Goal: Find specific page/section: Find specific page/section

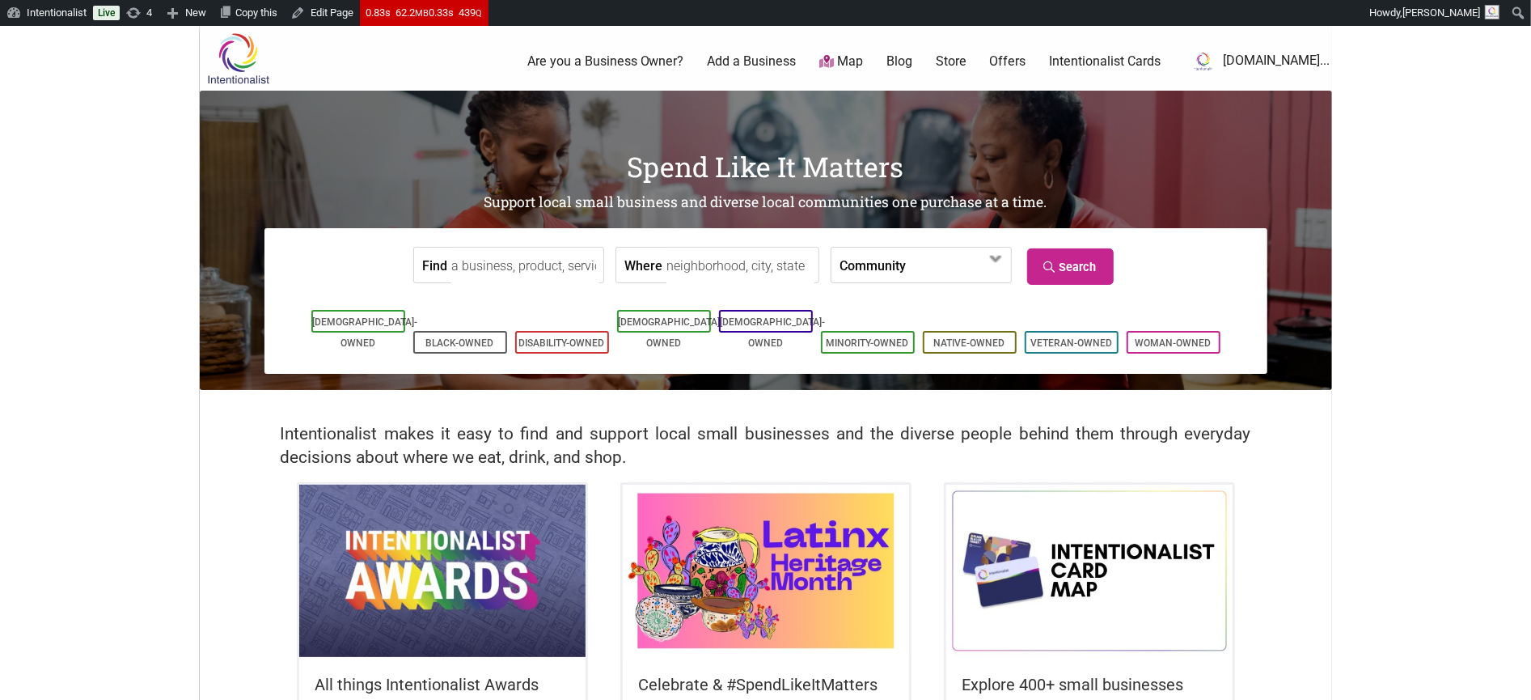
click at [712, 265] on input "Where" at bounding box center [741, 266] width 148 height 36
type input "pioneer square"
click at [1081, 267] on link "Search" at bounding box center [1070, 266] width 87 height 36
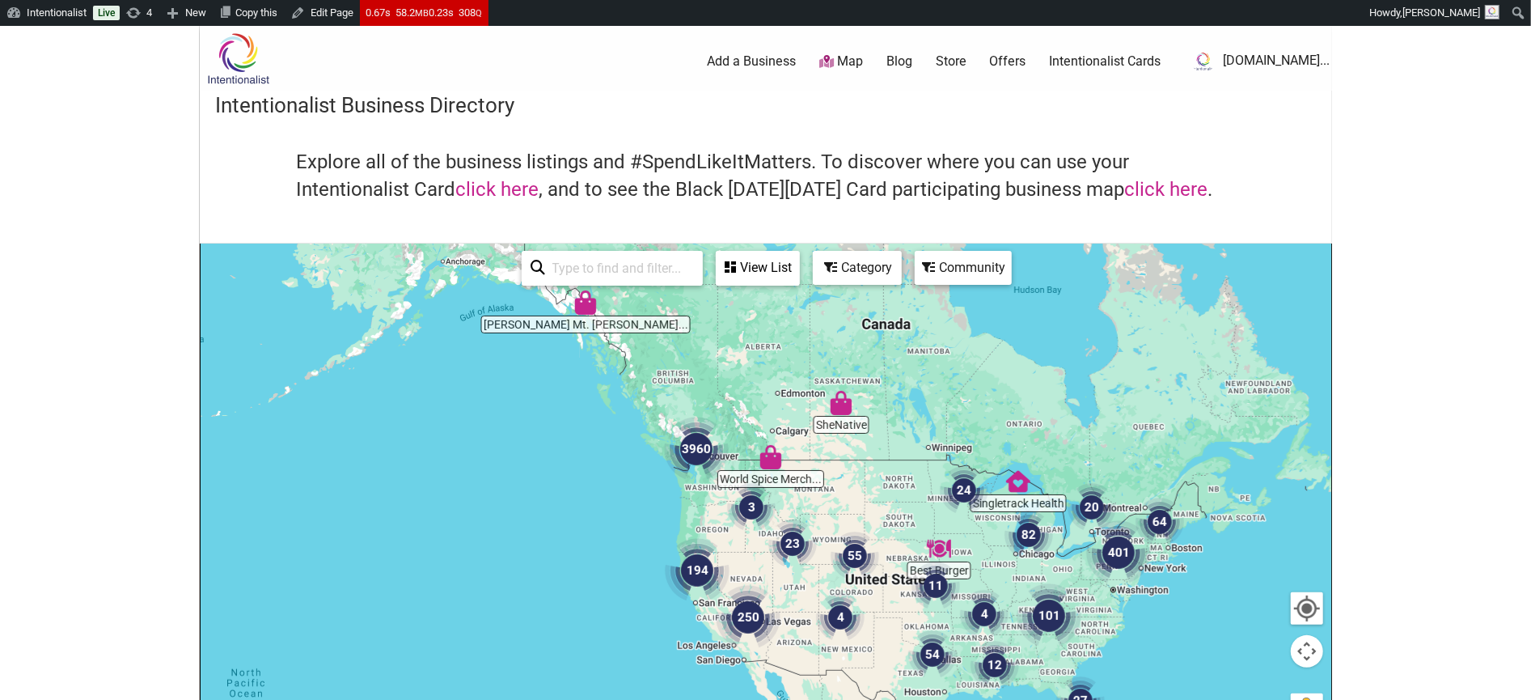
click at [600, 269] on input "search" at bounding box center [619, 268] width 147 height 32
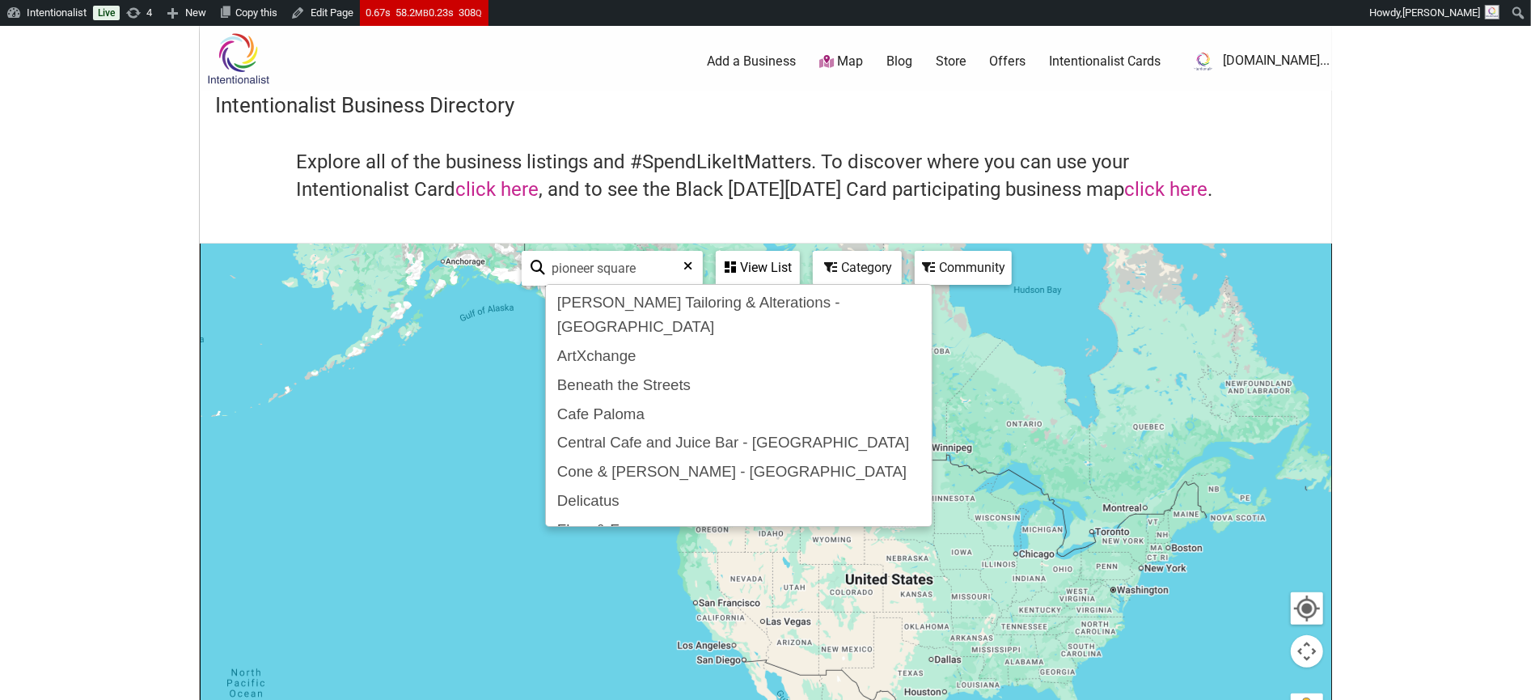
type input "pioneer square"
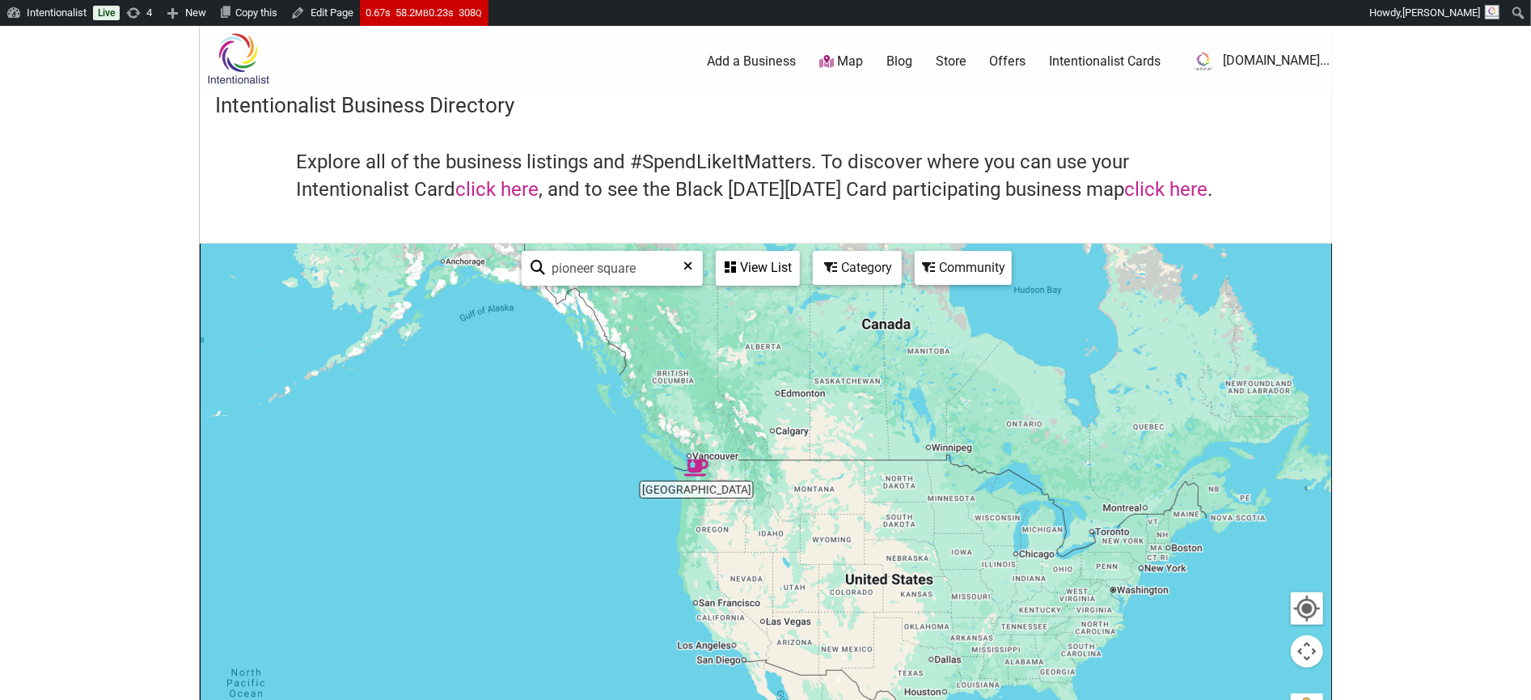
click at [1433, 241] on body "Please wait, copying in progress... If you’re making a lot of copies it can tak…" at bounding box center [765, 376] width 1531 height 700
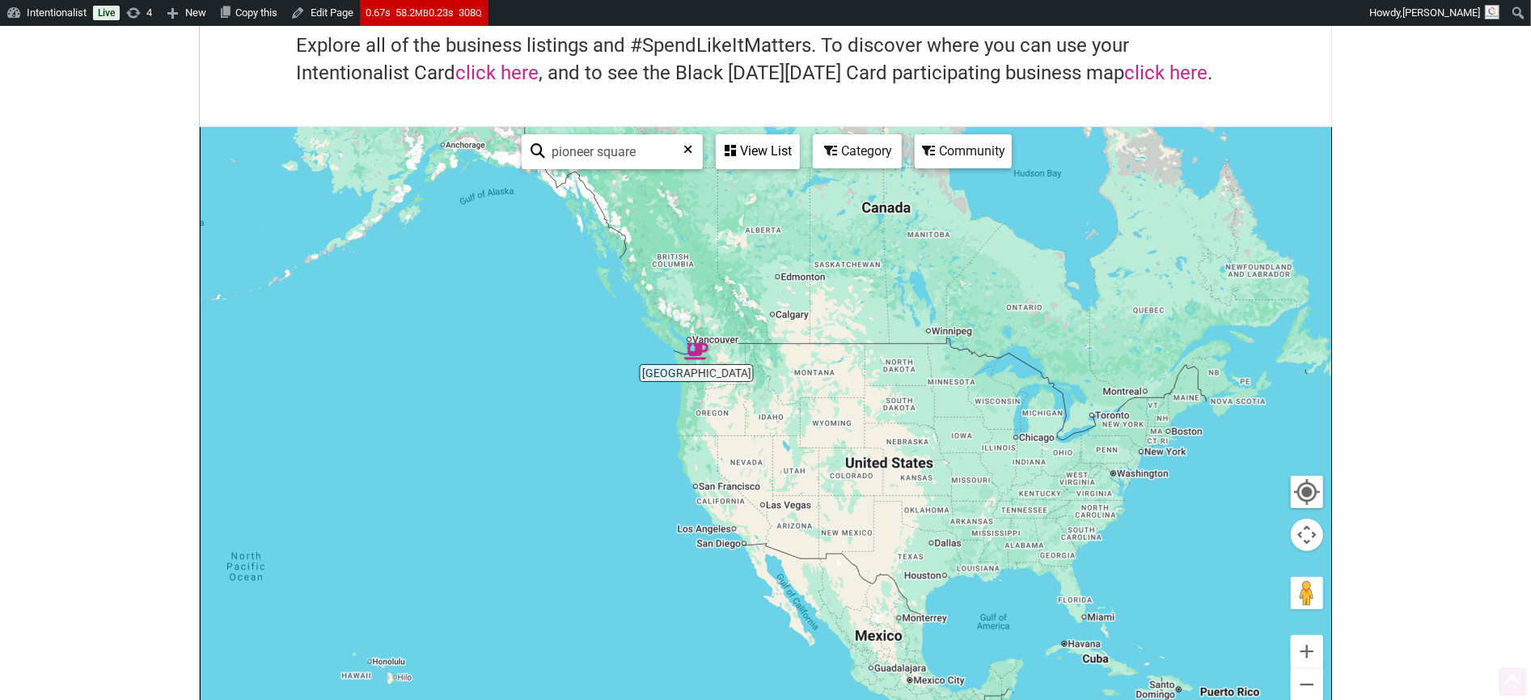
scroll to position [167, 0]
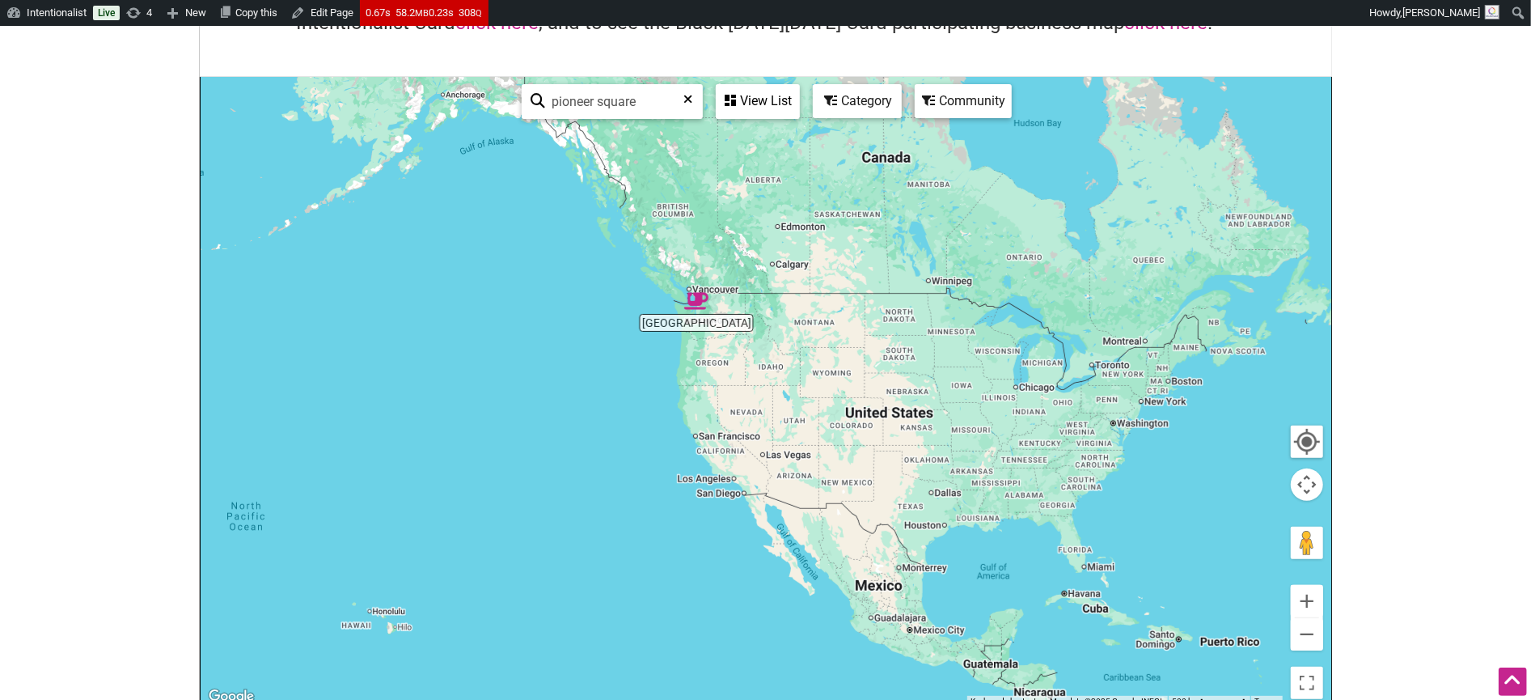
click at [691, 97] on icon at bounding box center [688, 105] width 9 height 24
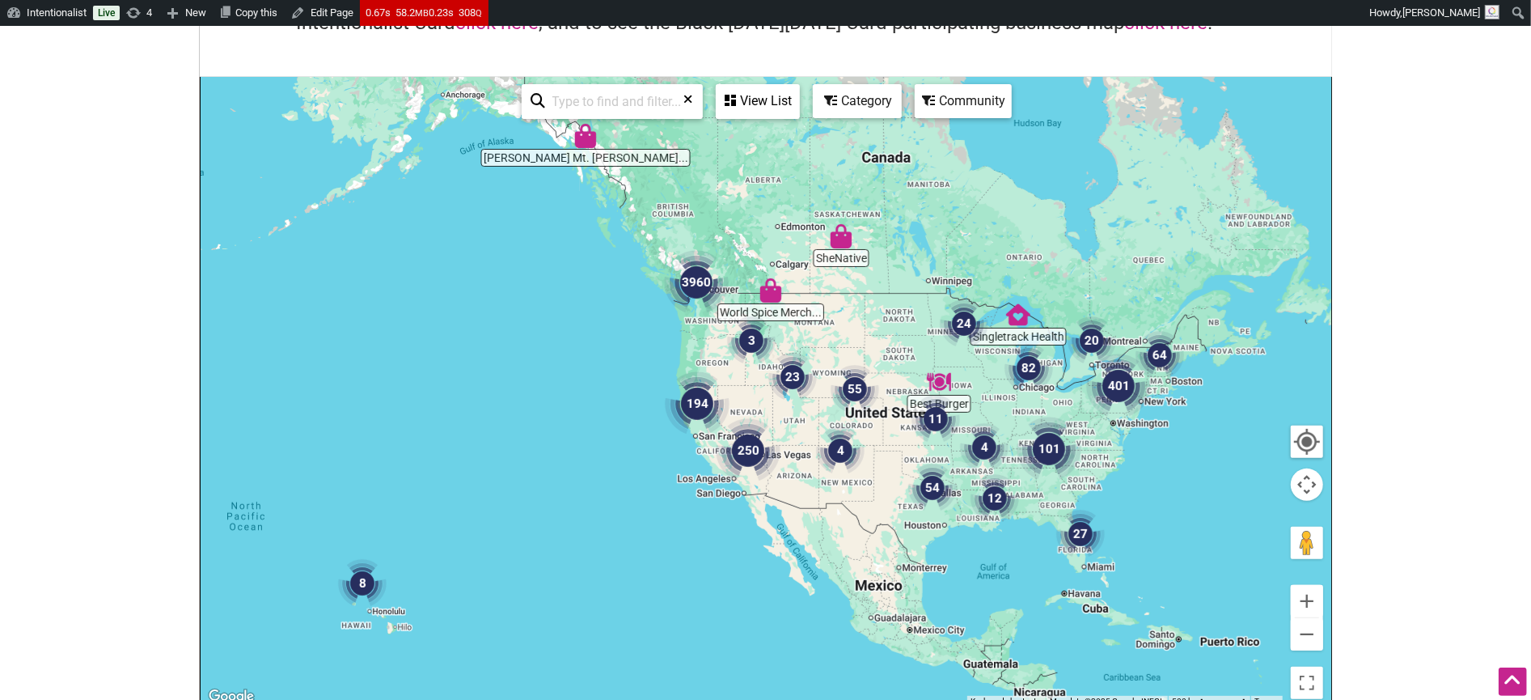
click at [154, 195] on body "Please wait, copying in progress... If you’re making a lot of copies it can tak…" at bounding box center [765, 209] width 1531 height 700
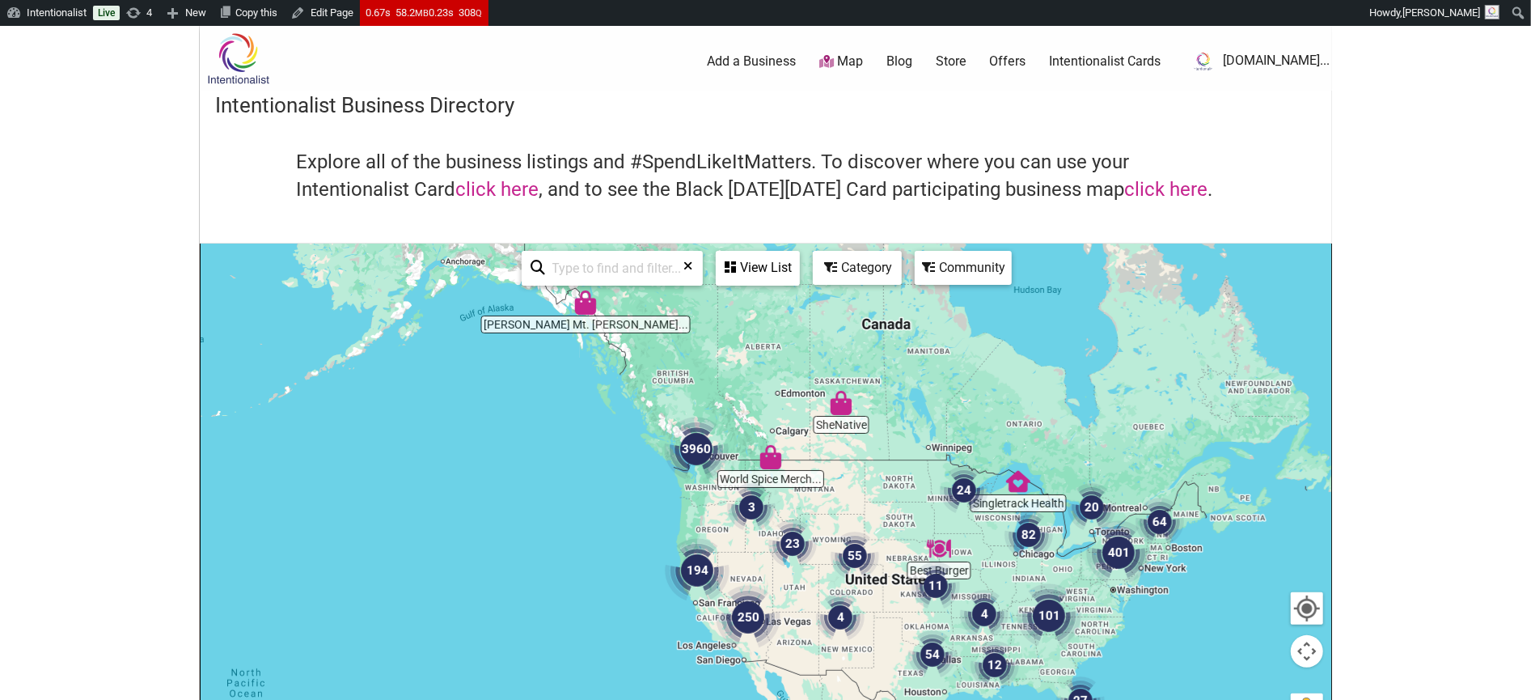
click at [243, 53] on img at bounding box center [238, 58] width 77 height 53
